Goal: Task Accomplishment & Management: Complete application form

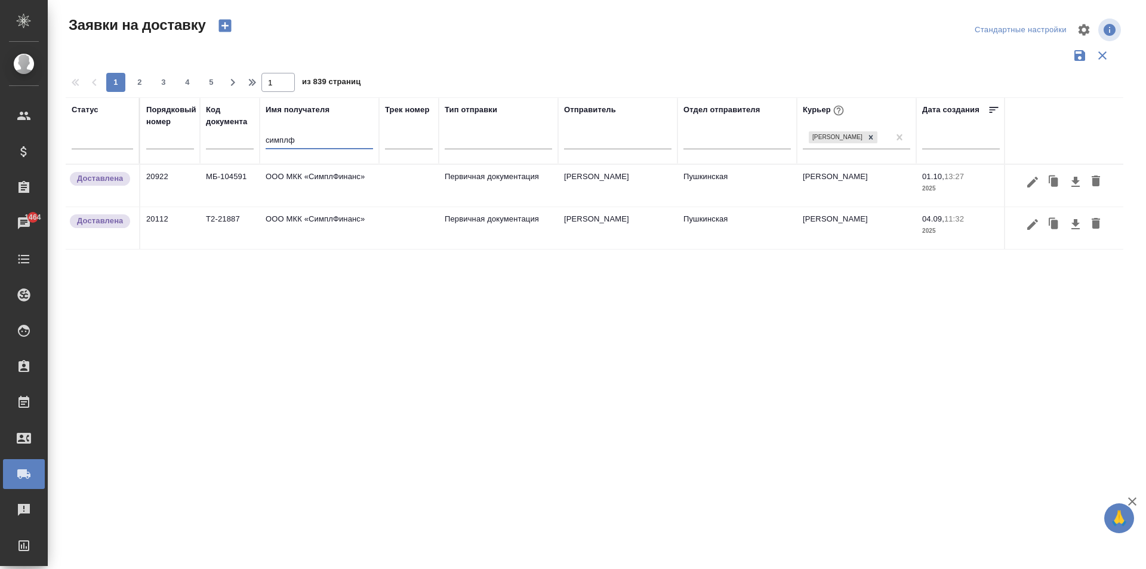
drag, startPoint x: 308, startPoint y: 145, endPoint x: 211, endPoint y: 146, distance: 96.7
click at [212, 146] on tr "Статус Порядковый номер Код документа Имя получателя симплф Трек номер Тип отпр…" at bounding box center [685, 130] width 1238 height 67
type input "d"
type input "акрон"
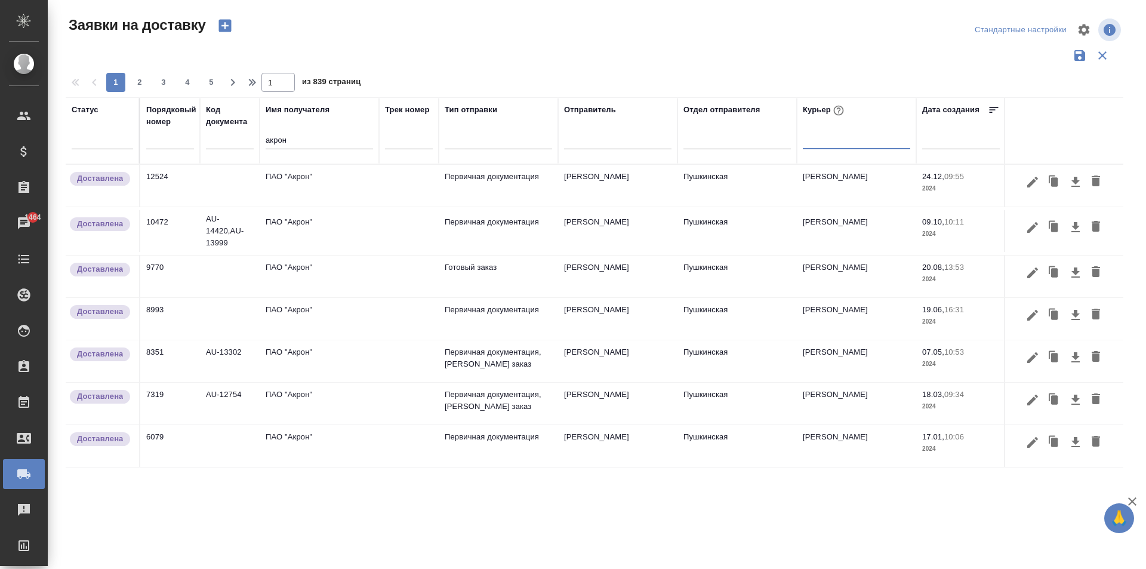
click at [304, 185] on td "ПАО "Акрон"" at bounding box center [319, 186] width 119 height 42
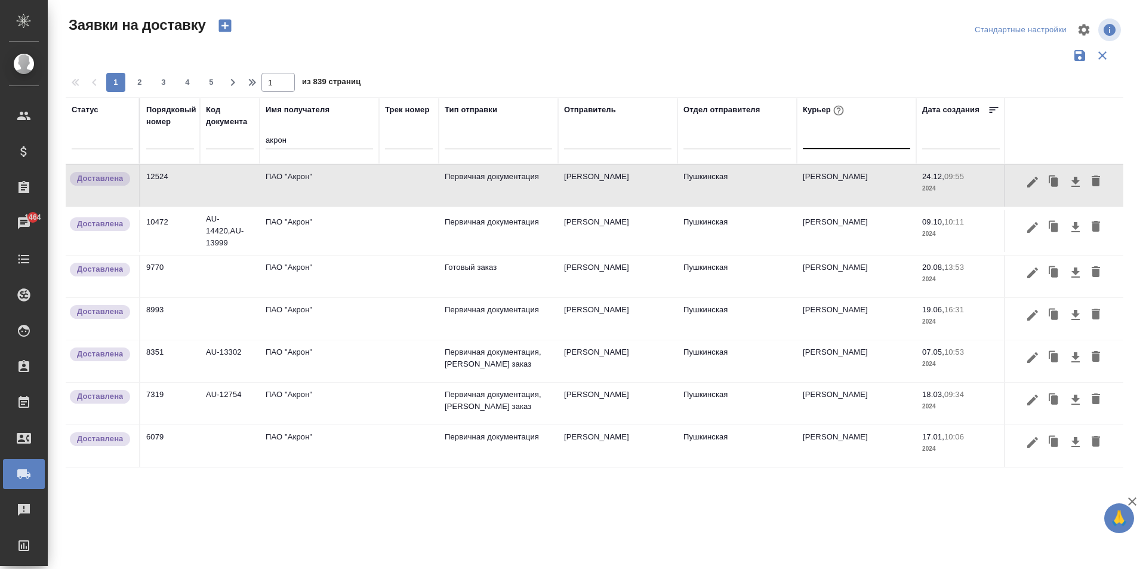
click at [304, 185] on td "ПАО "Акрон"" at bounding box center [319, 186] width 119 height 42
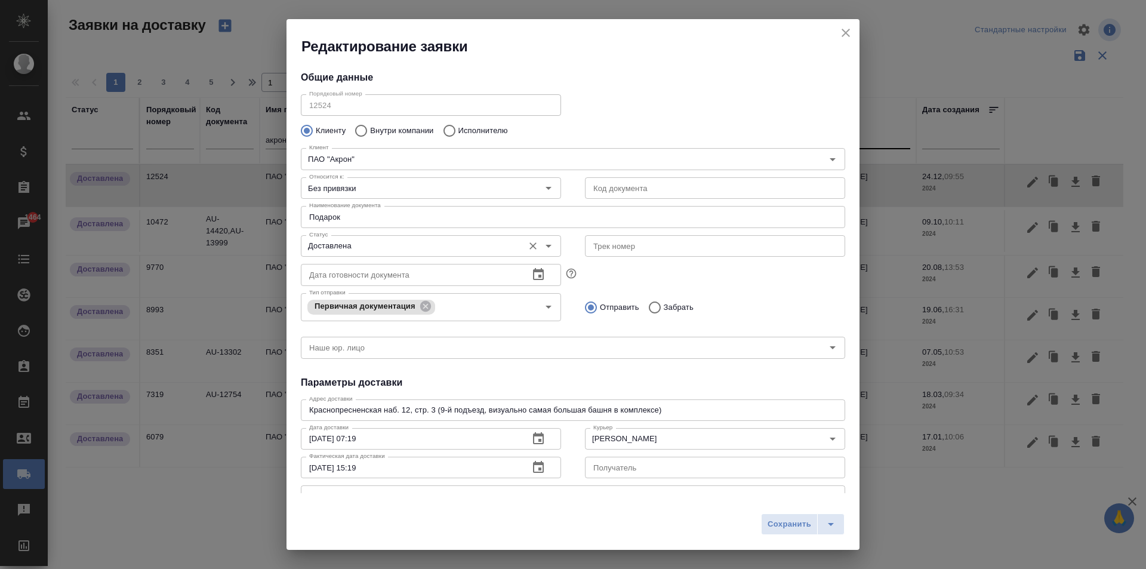
type input "[PERSON_NAME]"
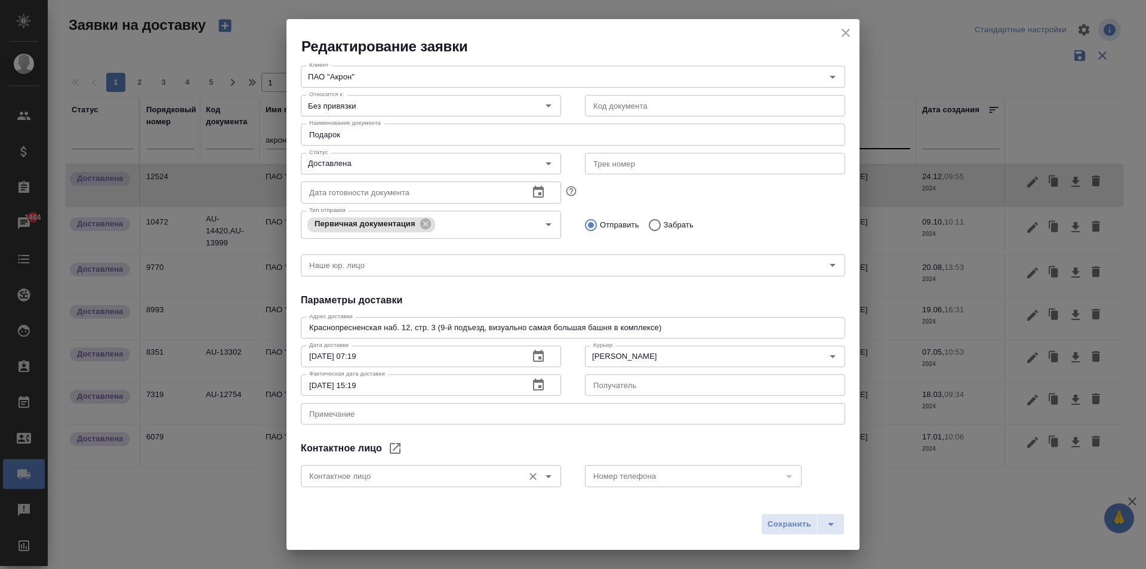
scroll to position [141, 0]
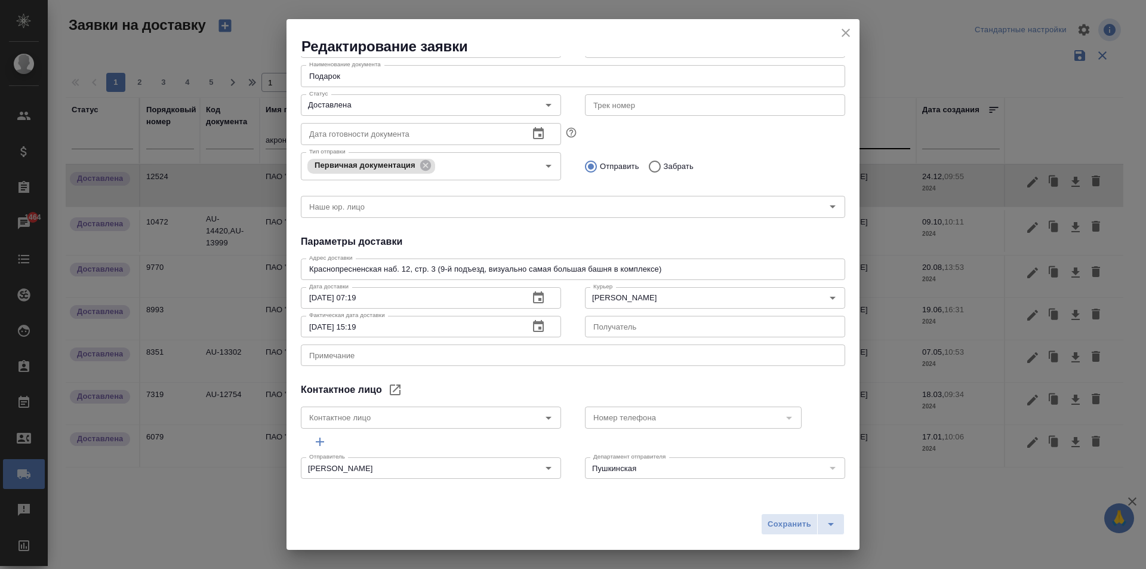
click at [844, 31] on icon "close" at bounding box center [845, 33] width 8 height 8
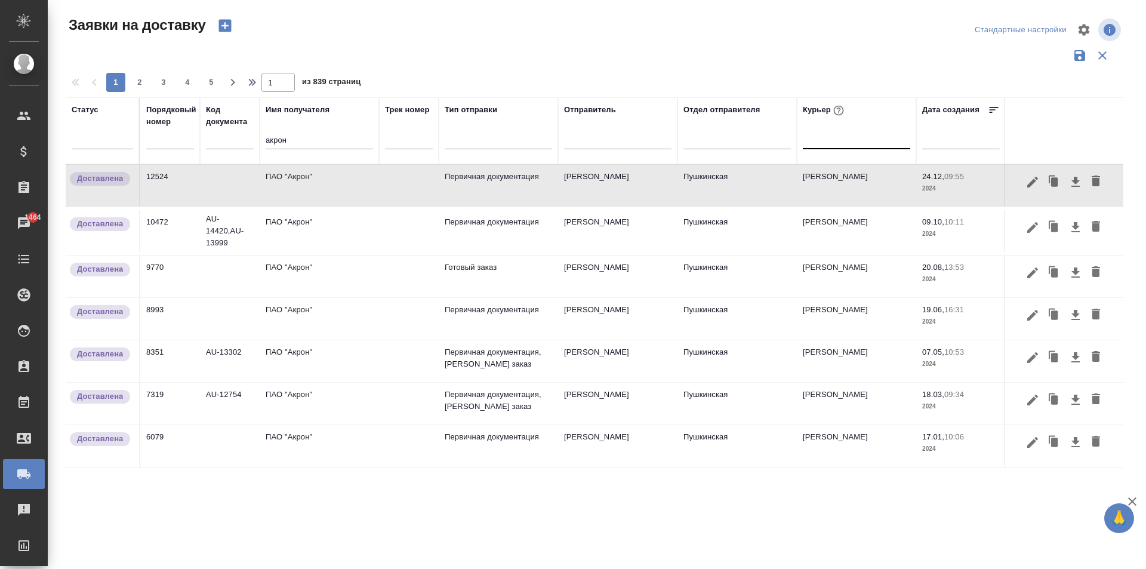
click at [310, 171] on td "ПАО "Акрон"" at bounding box center [319, 186] width 119 height 42
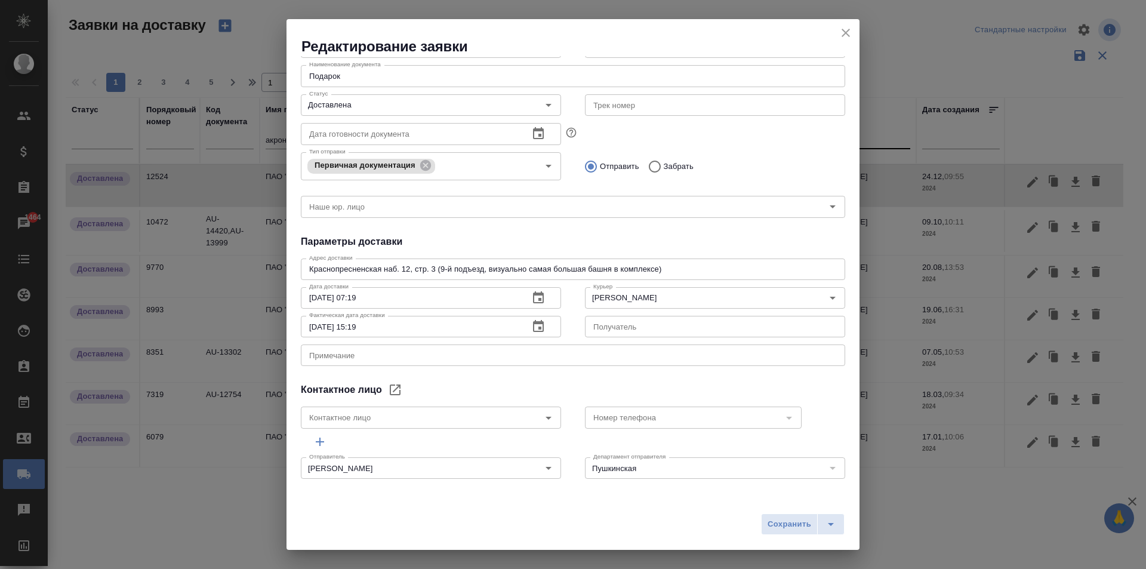
click at [846, 33] on icon "close" at bounding box center [845, 33] width 8 height 8
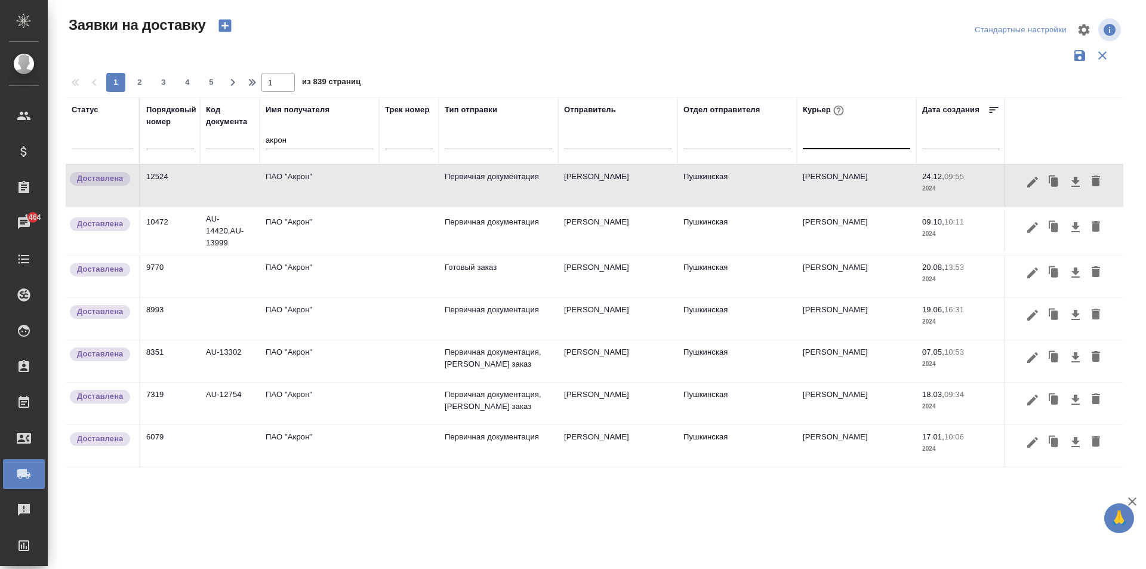
click at [313, 236] on td "ПАО "Акрон"" at bounding box center [319, 231] width 119 height 42
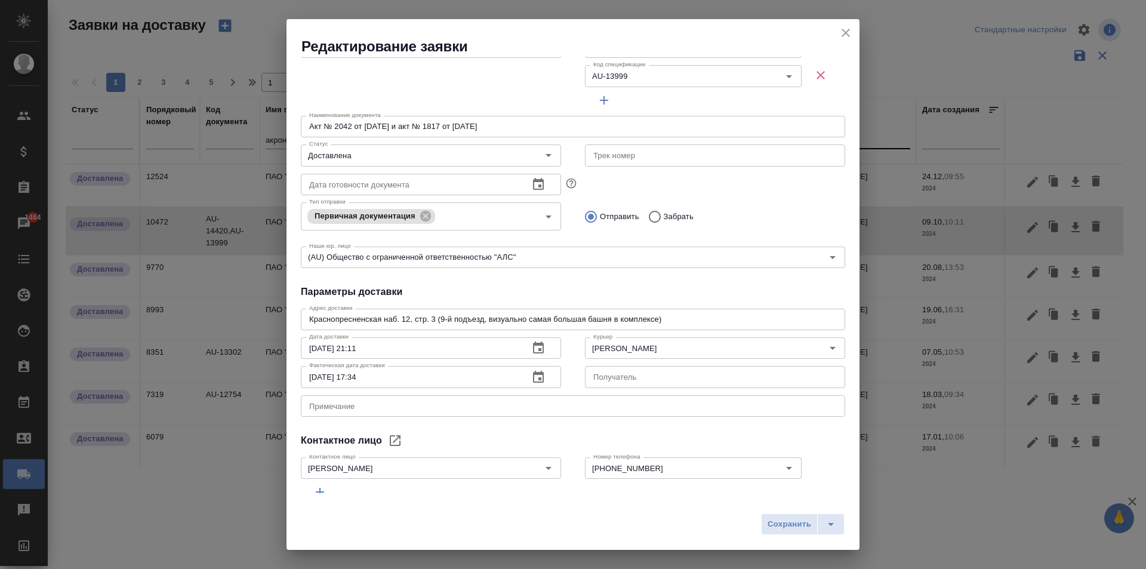
scroll to position [192, 0]
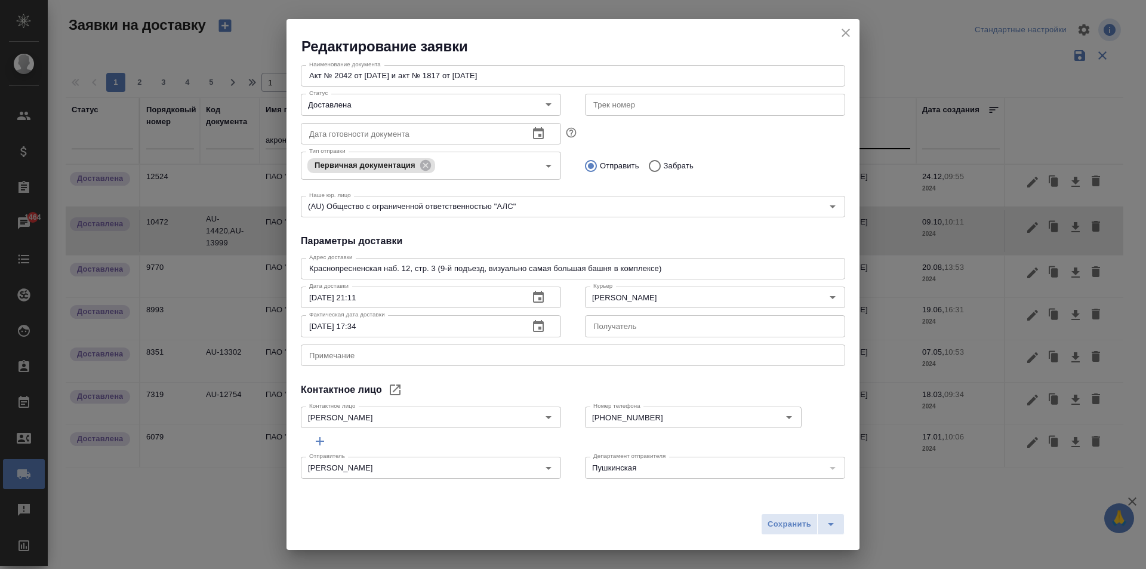
click at [845, 32] on icon "close" at bounding box center [845, 33] width 8 height 8
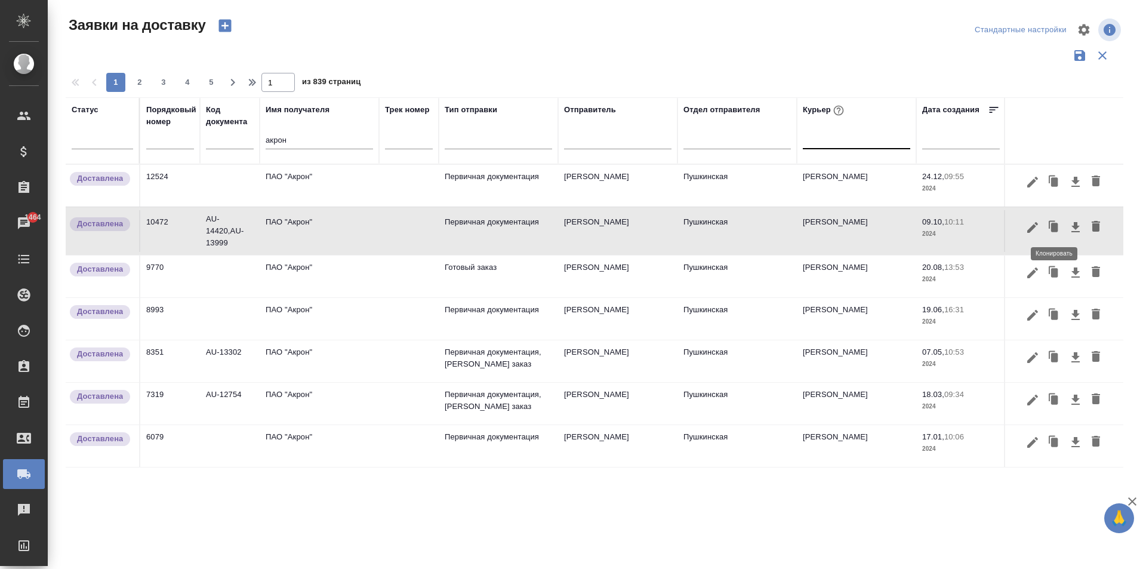
click at [1052, 231] on icon "button" at bounding box center [1054, 227] width 7 height 9
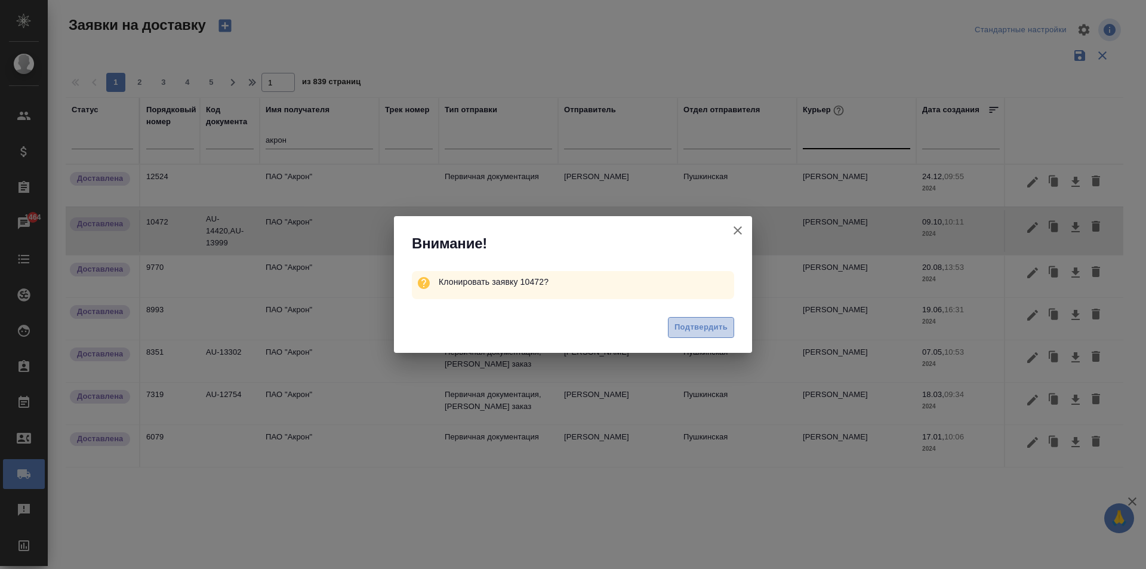
click at [699, 328] on span "Подтвердить" at bounding box center [700, 327] width 53 height 14
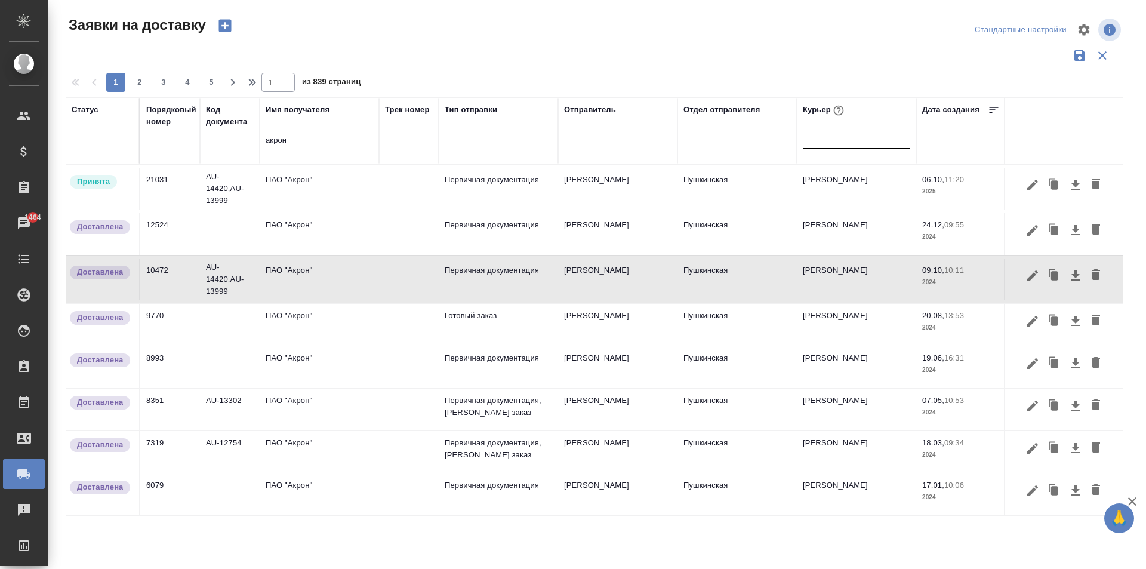
click at [320, 185] on td "ПАО "Акрон"" at bounding box center [319, 189] width 119 height 42
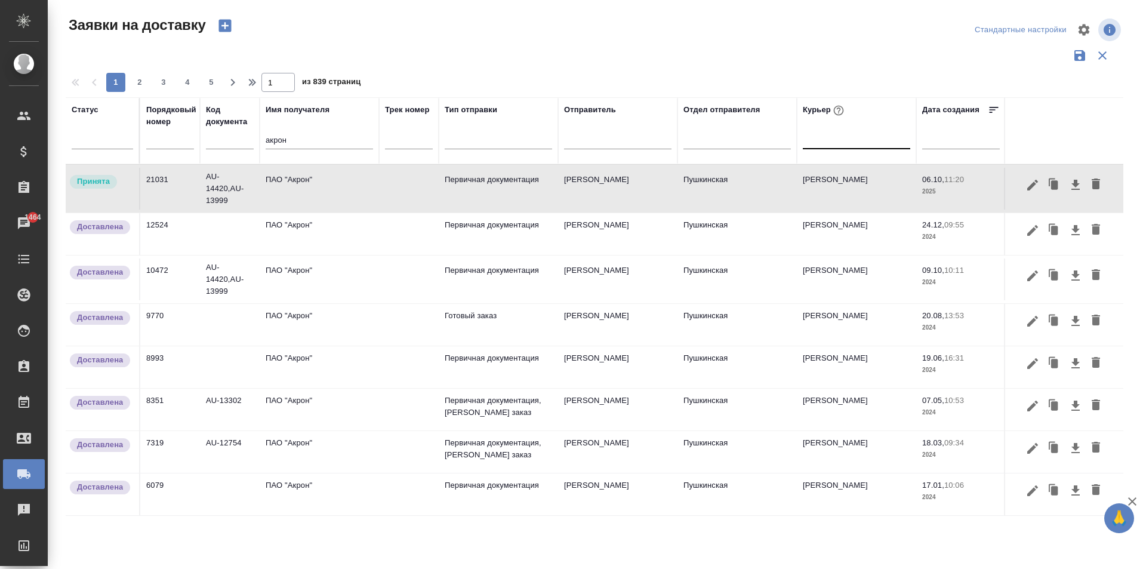
click at [320, 185] on td "ПАО "Акрон"" at bounding box center [319, 189] width 119 height 42
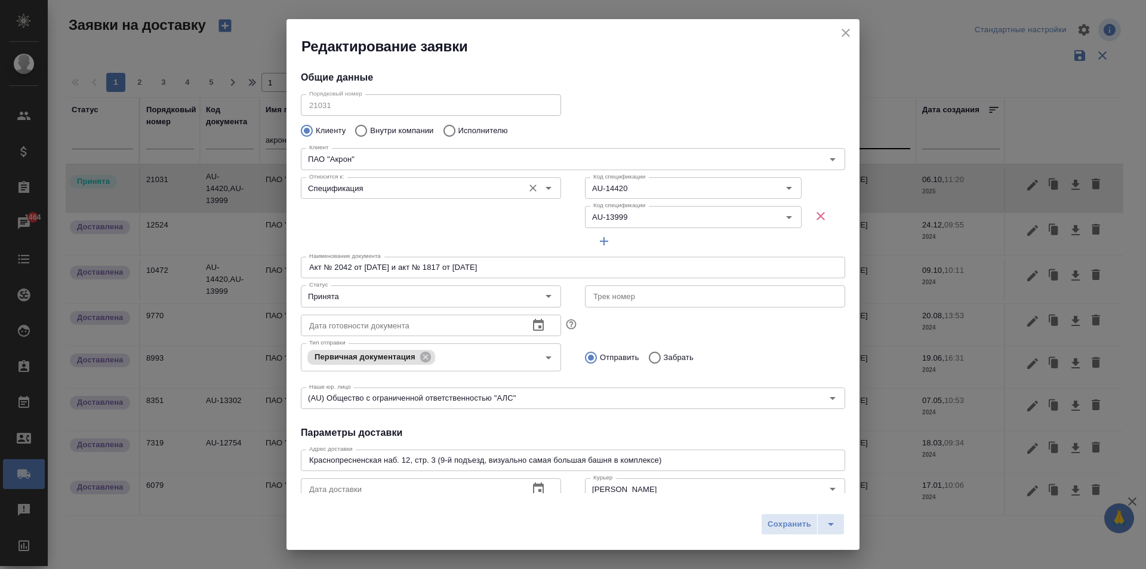
click at [383, 189] on input "Спецификация" at bounding box center [410, 188] width 213 height 14
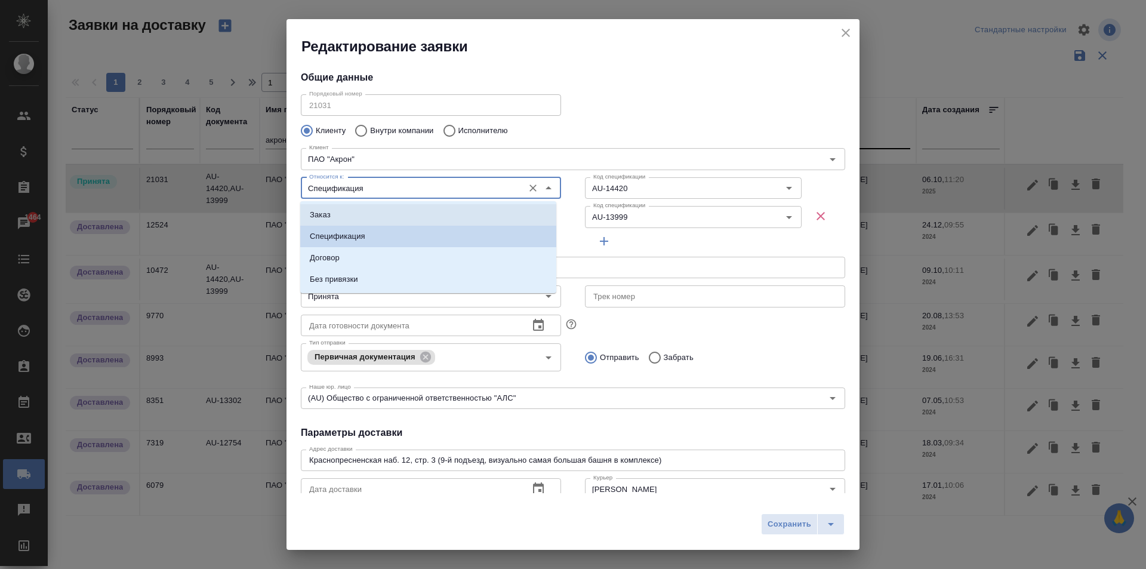
click at [340, 216] on li "Заказ" at bounding box center [428, 214] width 256 height 21
type input "Заказ"
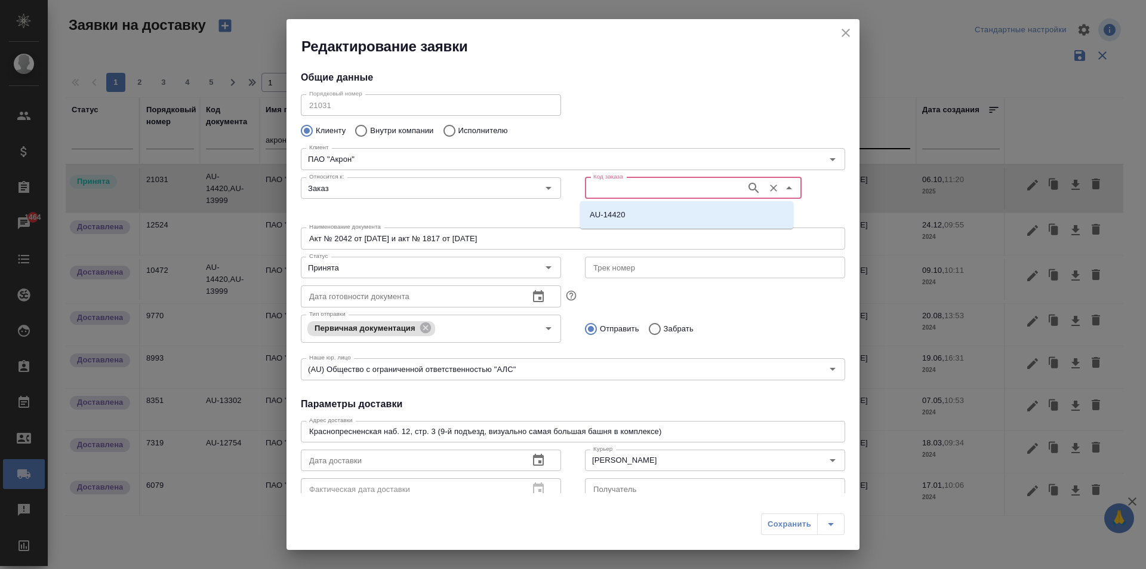
click at [686, 188] on input "Код заказа" at bounding box center [664, 188] width 152 height 14
click at [642, 226] on ul "D_Acron-76" at bounding box center [686, 224] width 213 height 21
click at [637, 214] on li "D_Acron-76" at bounding box center [686, 214] width 213 height 21
type input "D_Acron-76"
type input "[PERSON_NAME]"
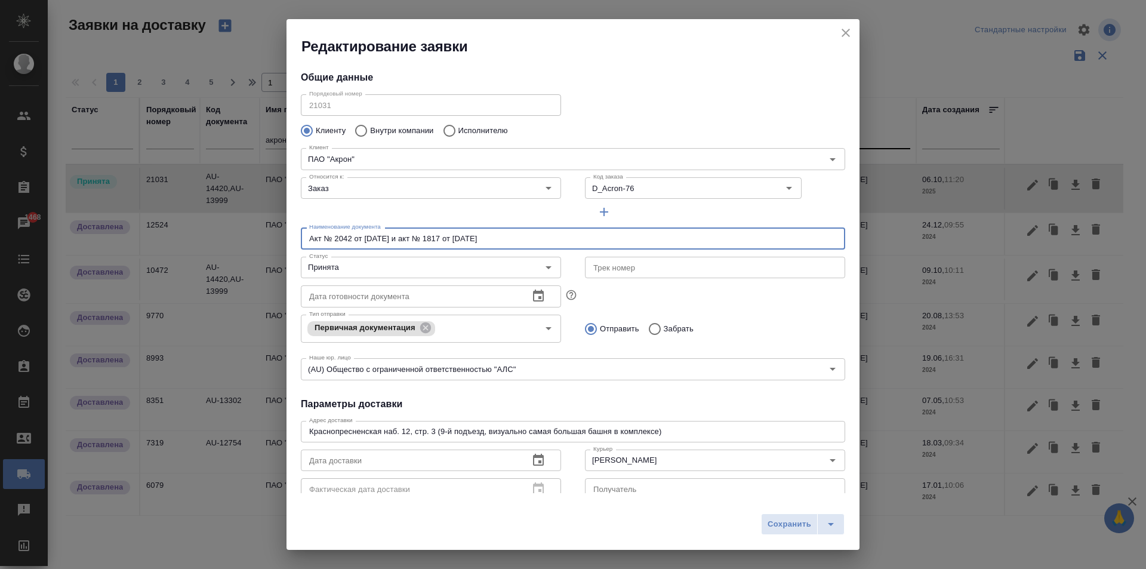
drag, startPoint x: 575, startPoint y: 235, endPoint x: 168, endPoint y: 222, distance: 406.6
click at [168, 222] on div "Редактирование заявки Общие данные Порядковый номер 21031 Порядковый номер Клие…" at bounding box center [573, 284] width 1146 height 569
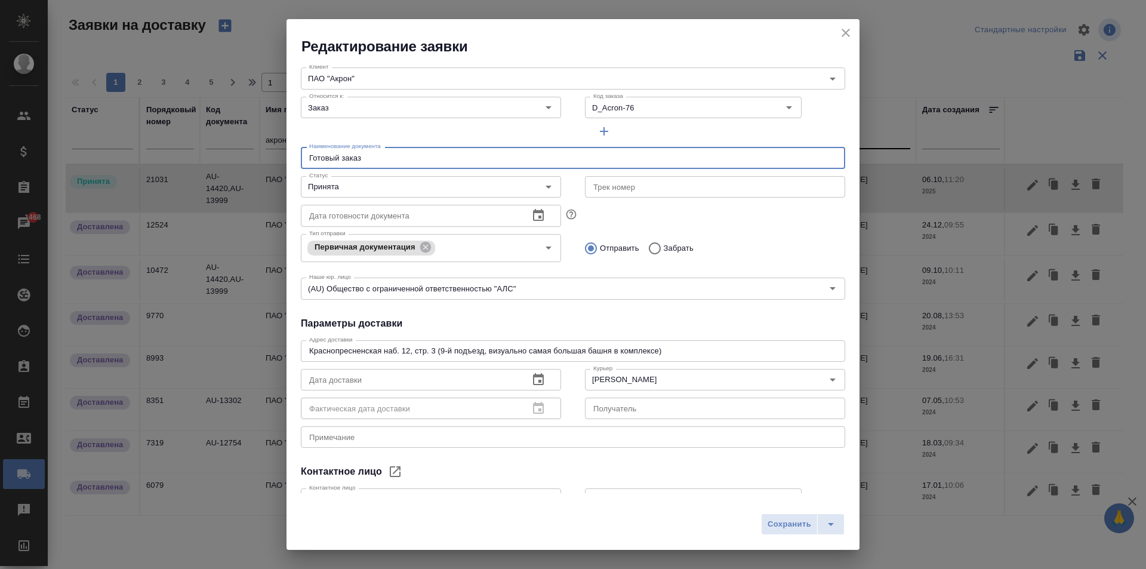
scroll to position [119, 0]
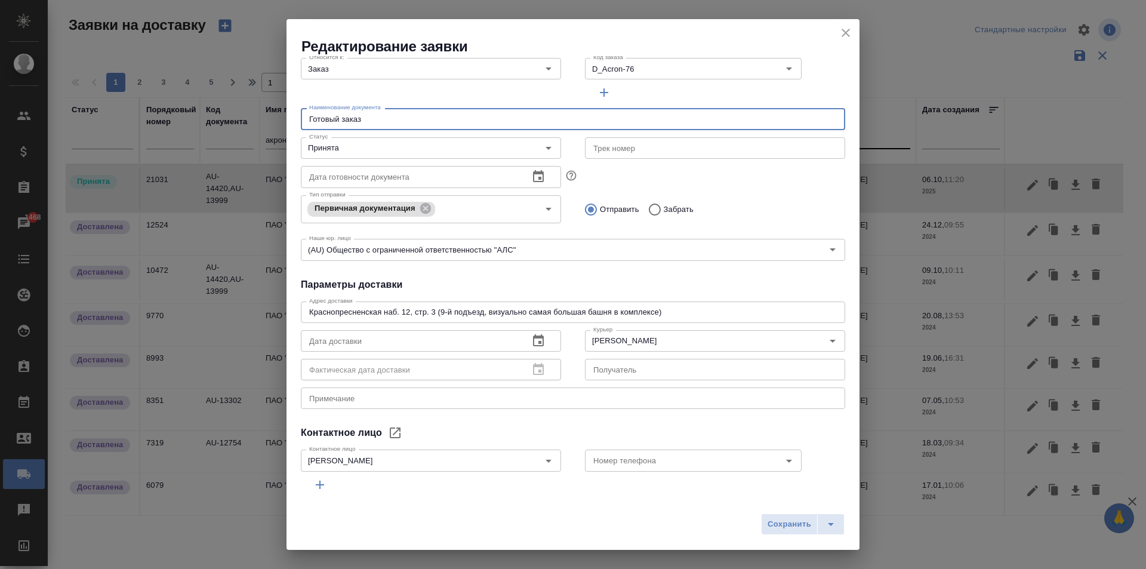
type input "Готовый заказ"
click at [531, 341] on icon "button" at bounding box center [538, 341] width 14 height 14
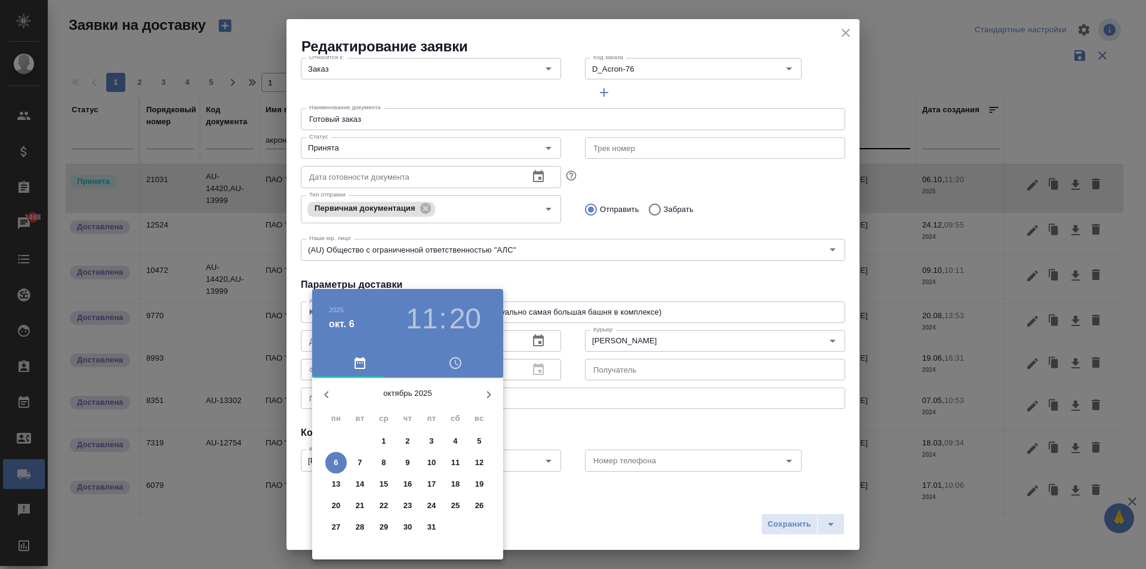
click at [340, 463] on span "6" at bounding box center [335, 463] width 21 height 12
type input "[DATE] 11:20"
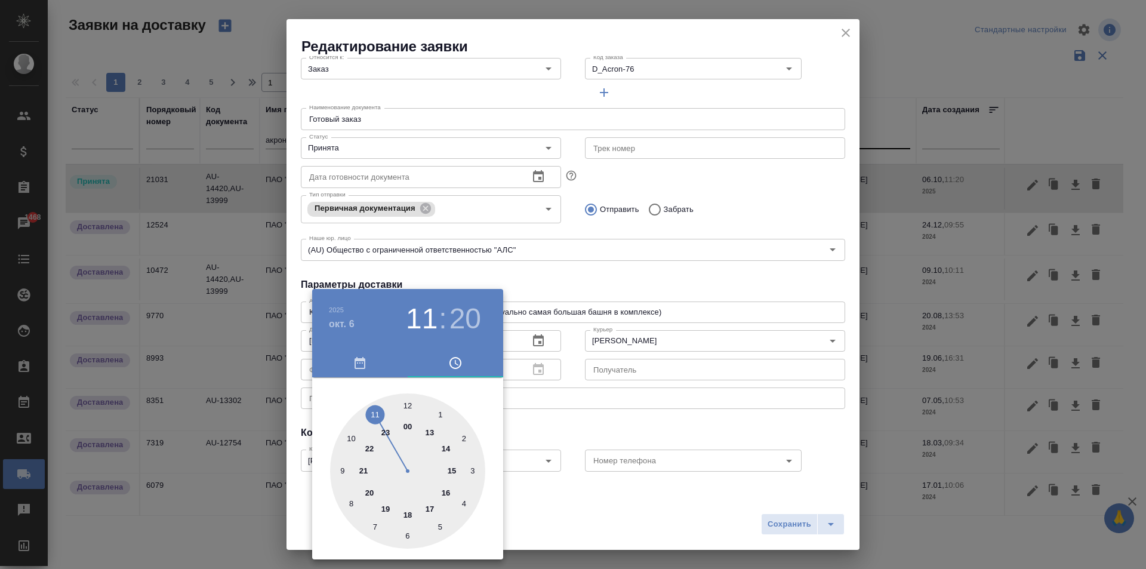
click at [677, 289] on div at bounding box center [573, 284] width 1146 height 569
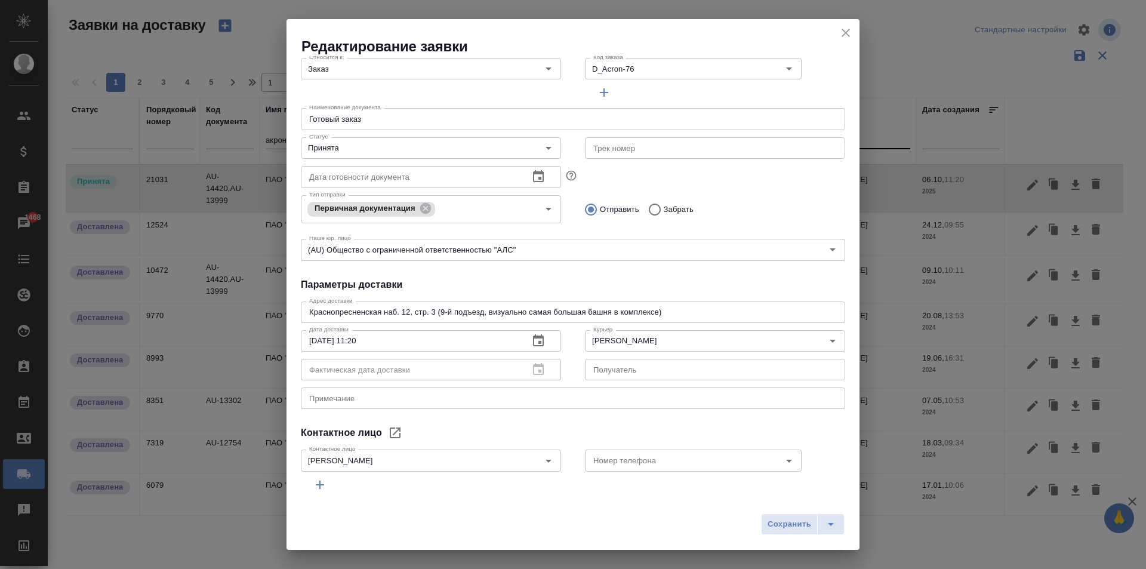
click at [623, 340] on input "[PERSON_NAME]" at bounding box center [694, 341] width 213 height 14
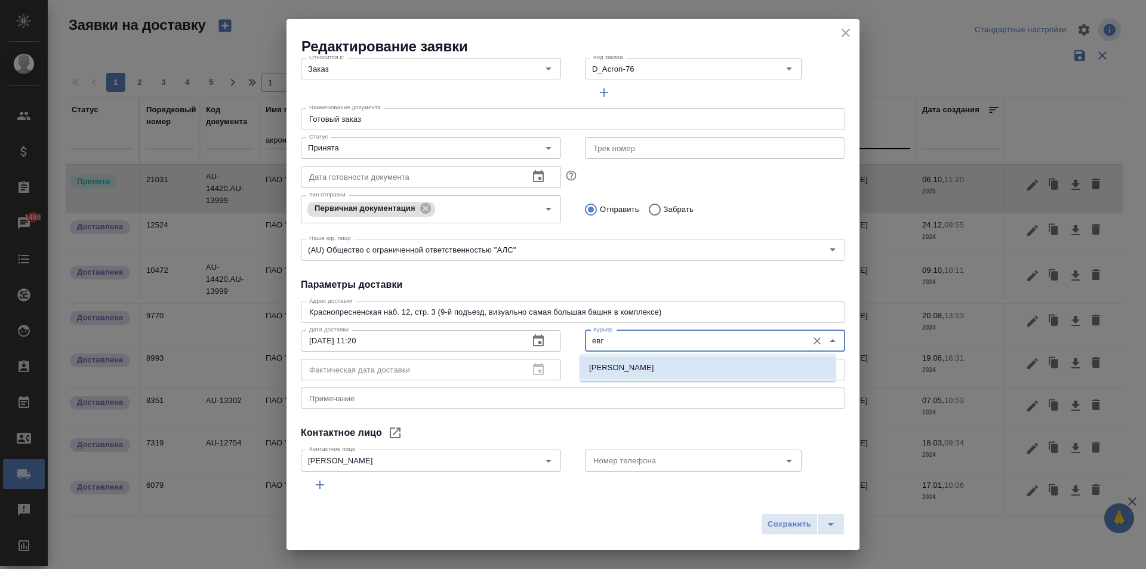
click at [670, 370] on li "[PERSON_NAME]" at bounding box center [707, 367] width 256 height 21
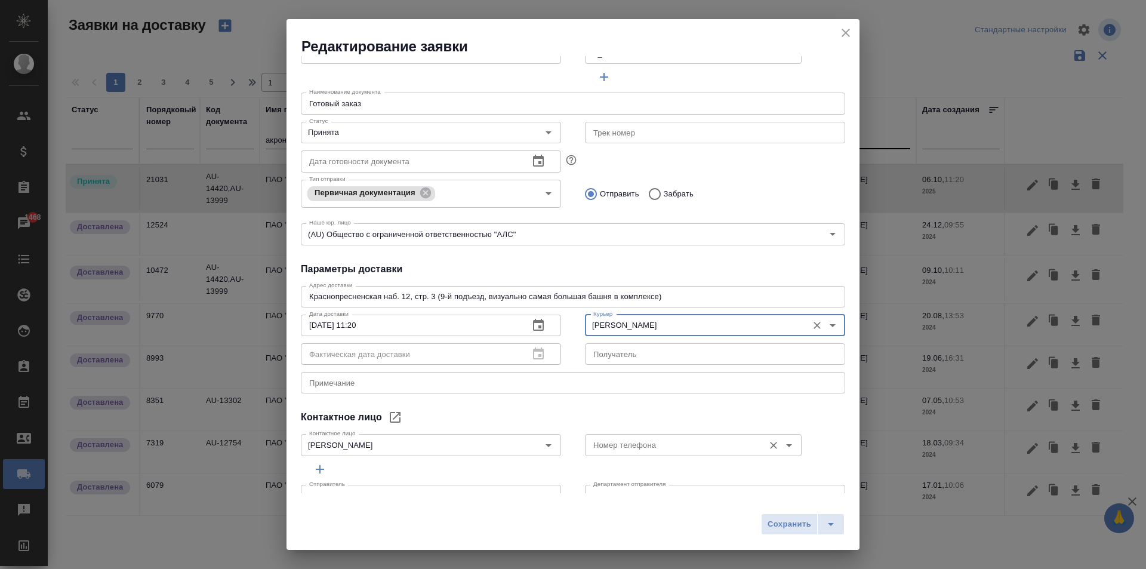
scroll to position [162, 0]
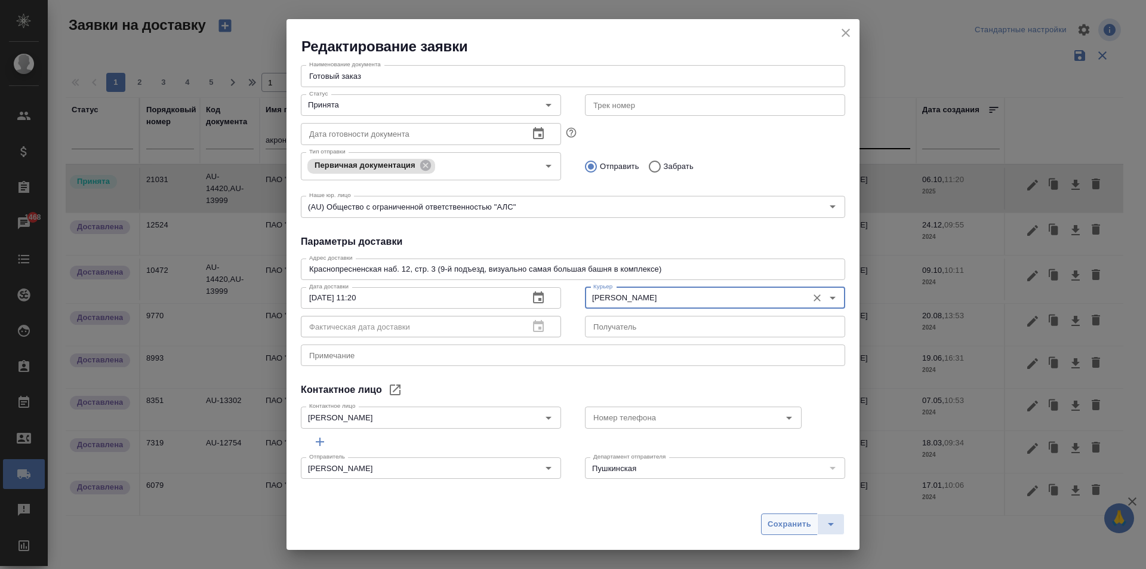
type input "[PERSON_NAME]"
click at [773, 526] on span "Сохранить" at bounding box center [789, 524] width 44 height 14
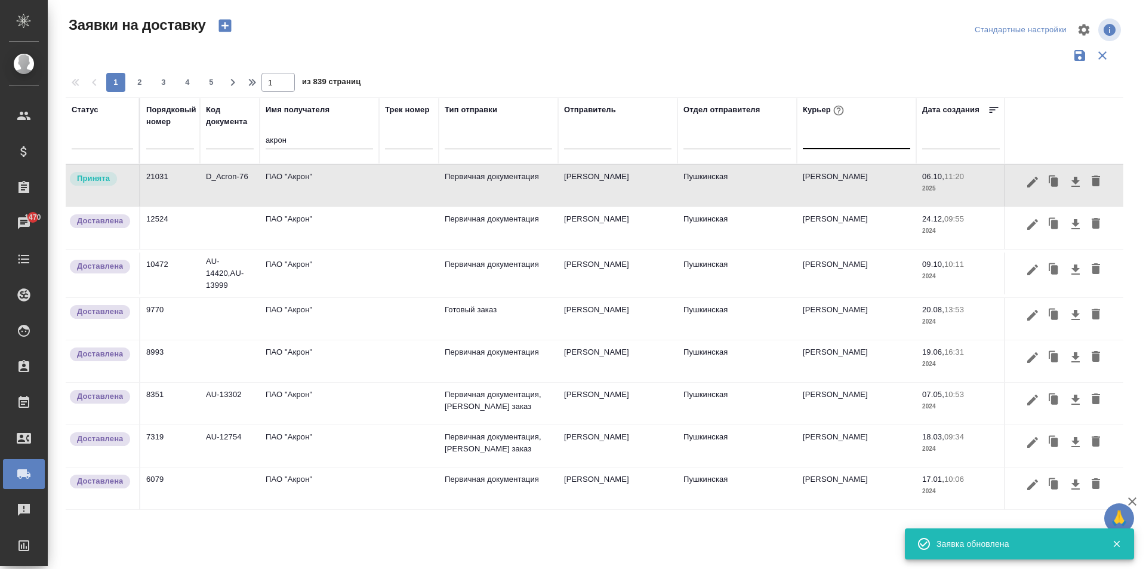
click at [310, 181] on td "ПАО "Акрон"" at bounding box center [319, 186] width 119 height 42
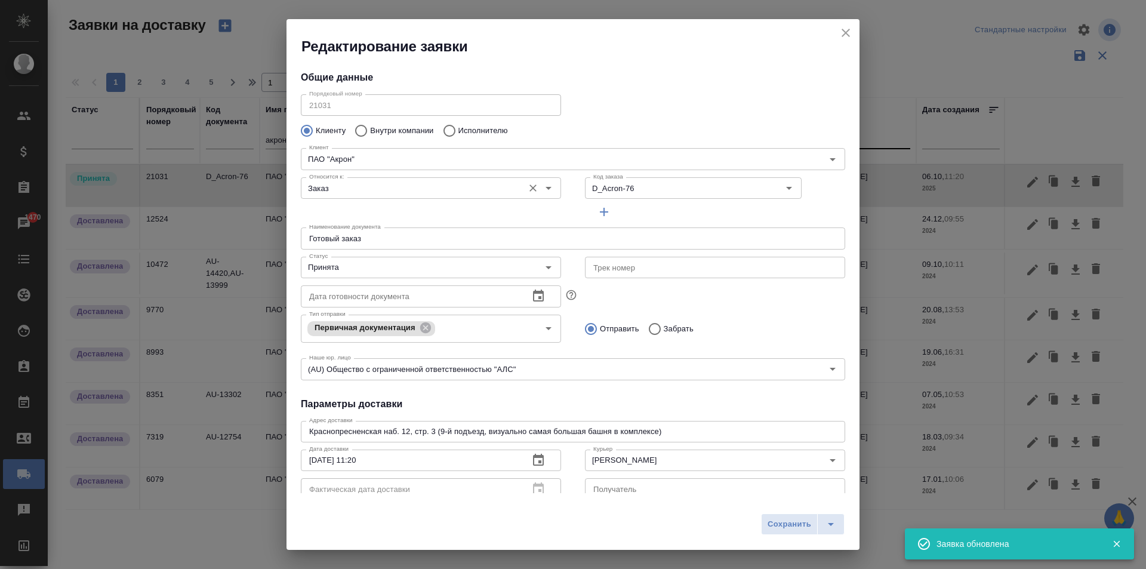
click at [534, 190] on div "Относится к: Заказ Относится к: Код заказа D_Acron-76 Код заказа" at bounding box center [573, 198] width 568 height 74
